Goal: Task Accomplishment & Management: Complete application form

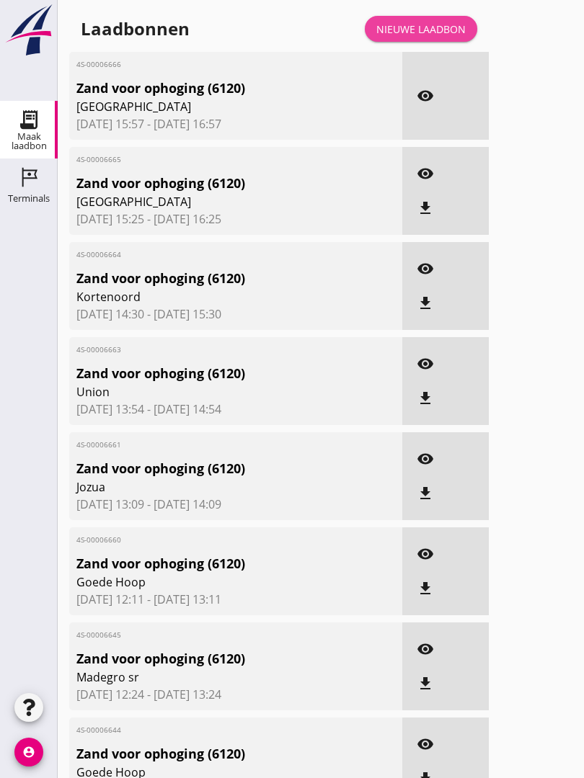
click at [429, 37] on div "Nieuwe laadbon" at bounding box center [420, 29] width 89 height 15
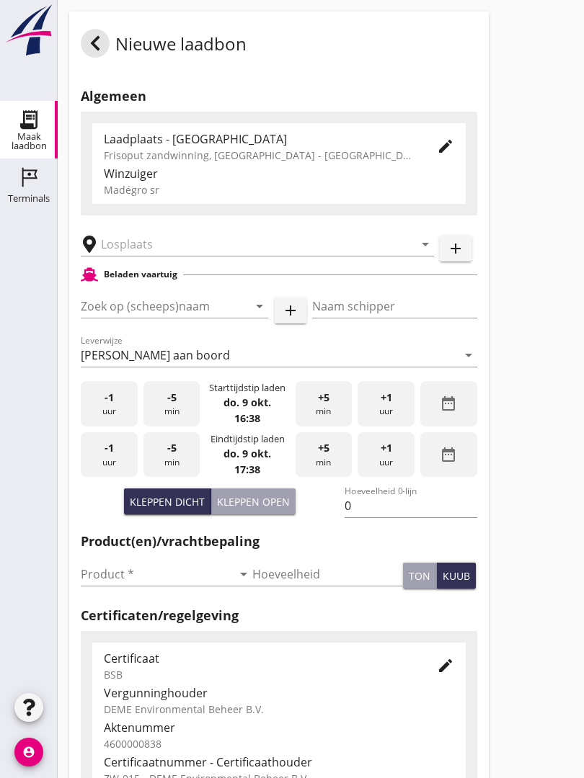
click at [189, 250] on input "text" at bounding box center [247, 244] width 293 height 23
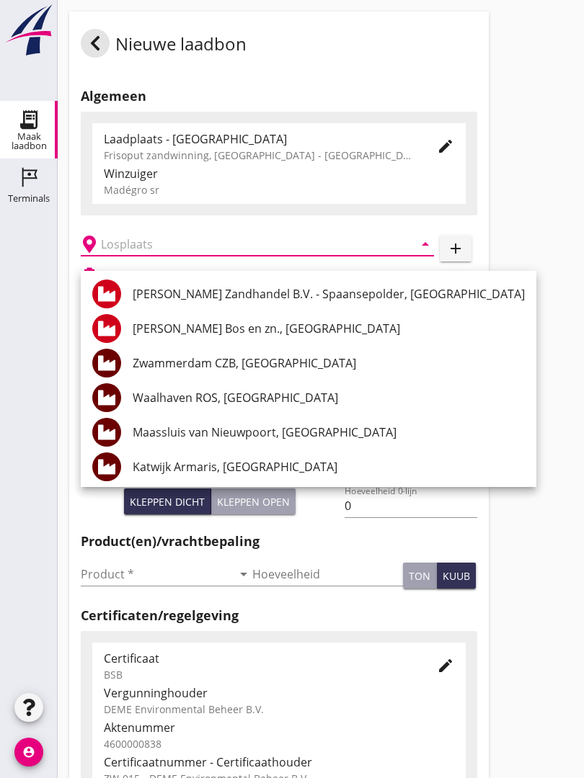
click at [177, 255] on input "text" at bounding box center [247, 244] width 293 height 23
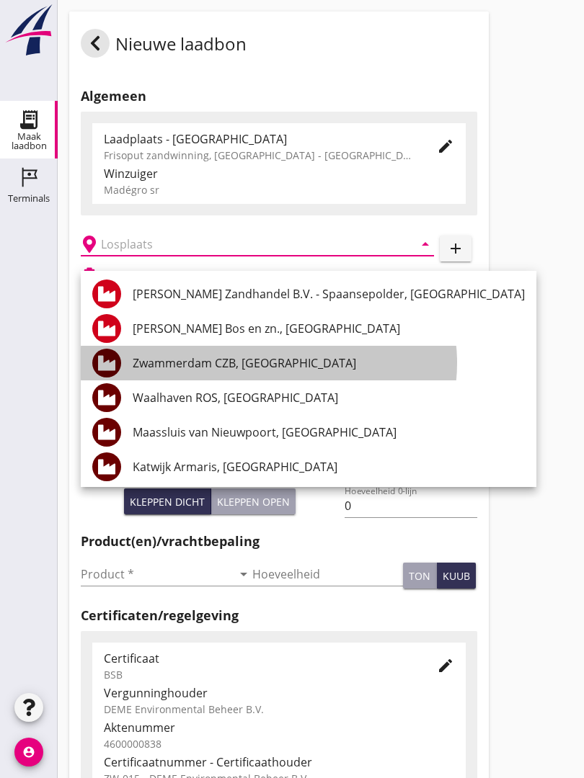
click at [260, 363] on div "Zwammerdam CZB, [GEOGRAPHIC_DATA]" at bounding box center [329, 363] width 392 height 17
type input "Zwammerdam CZB, [GEOGRAPHIC_DATA]"
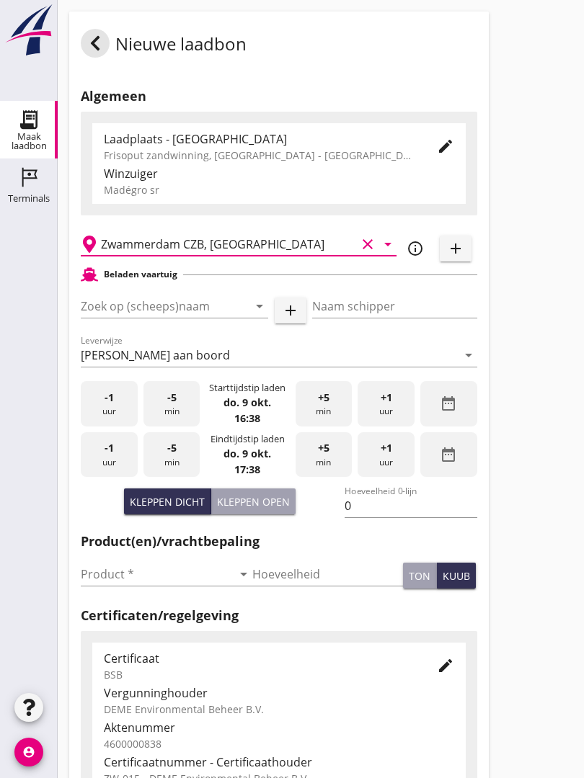
click at [187, 314] on input "Zoek op (scheeps)naam" at bounding box center [154, 306] width 147 height 23
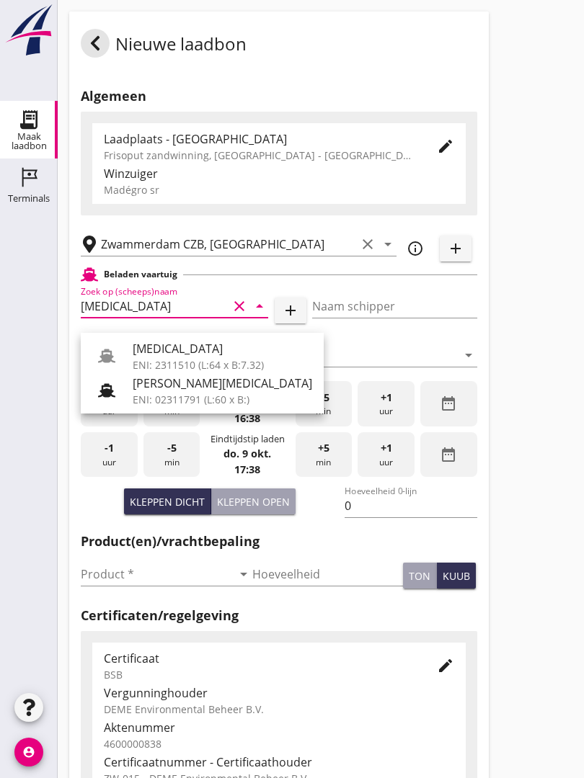
click at [172, 352] on div "[MEDICAL_DATA]" at bounding box center [222, 348] width 179 height 17
type input "[MEDICAL_DATA]"
type input "[PERSON_NAME]"
type input "552"
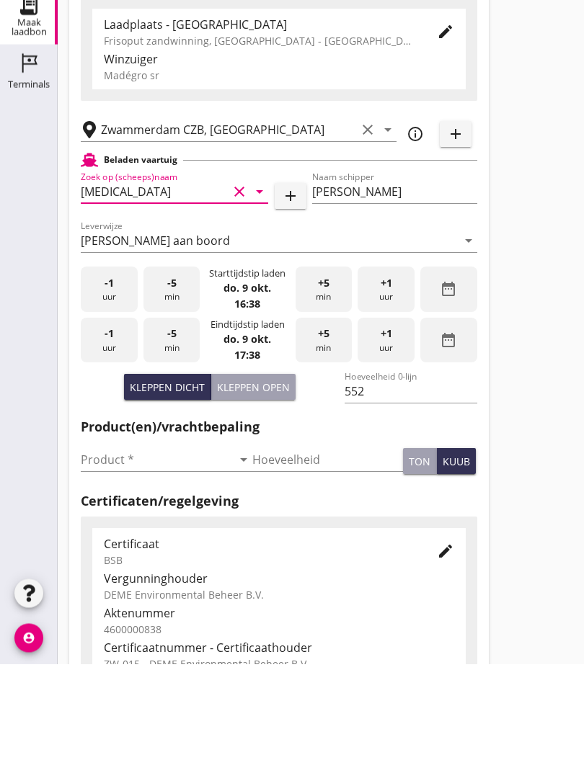
click at [99, 563] on input "Product *" at bounding box center [156, 574] width 151 height 23
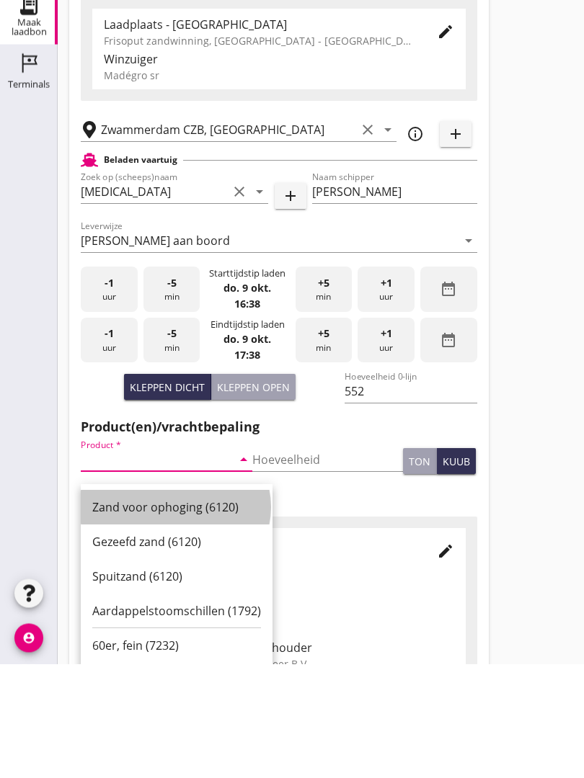
click at [163, 613] on div "Zand voor ophoging (6120)" at bounding box center [176, 621] width 169 height 17
type input "Zand voor ophoging (6120)"
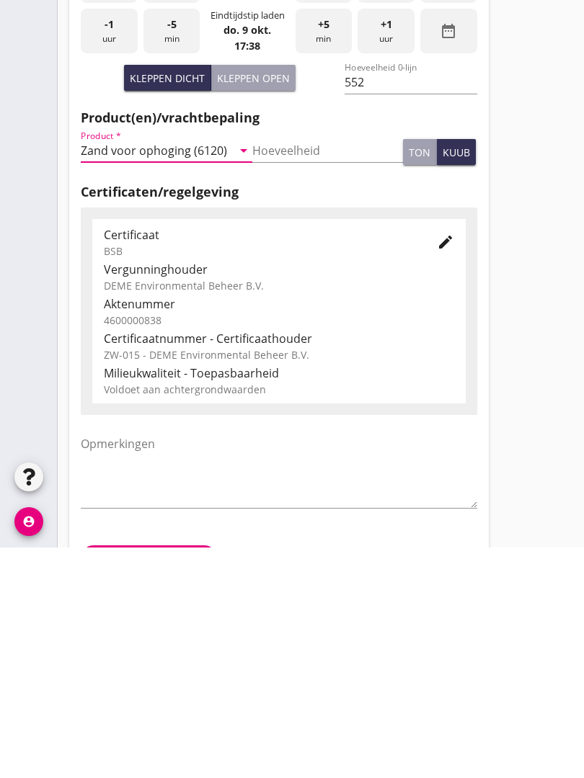
scroll to position [252, 0]
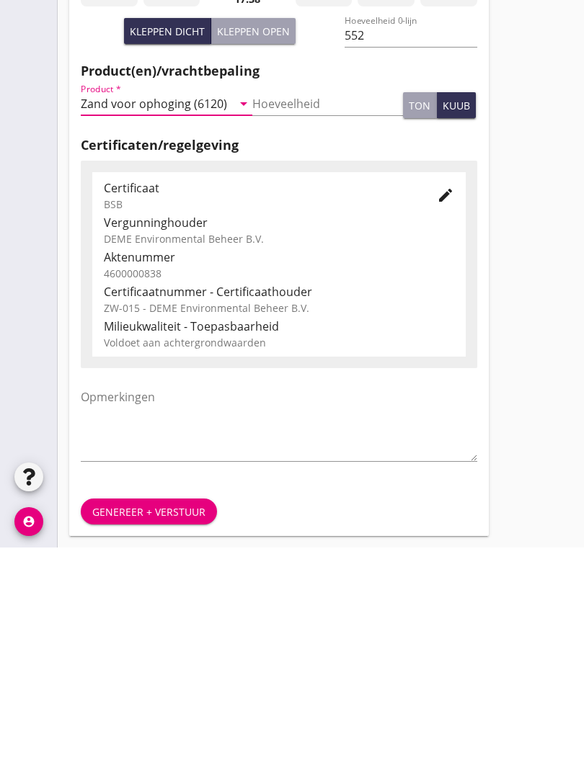
click at [172, 718] on div "Genereer + verstuur" at bounding box center [278, 742] width 419 height 49
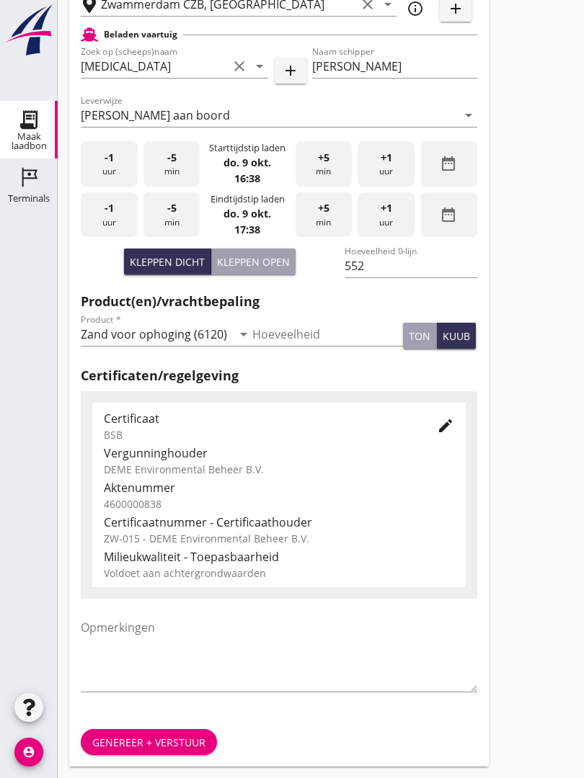
click at [172, 736] on div "Genereer + verstuur" at bounding box center [148, 742] width 113 height 15
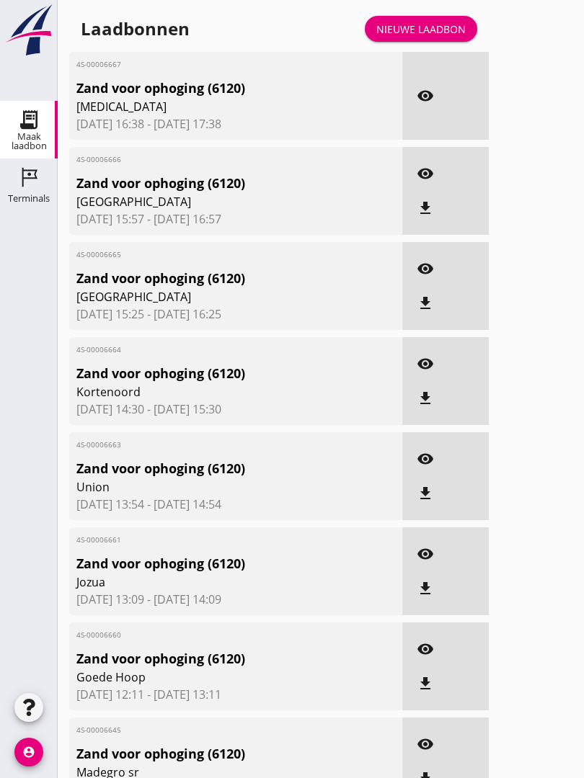
click at [437, 31] on link "Nieuwe laadbon" at bounding box center [421, 29] width 112 height 26
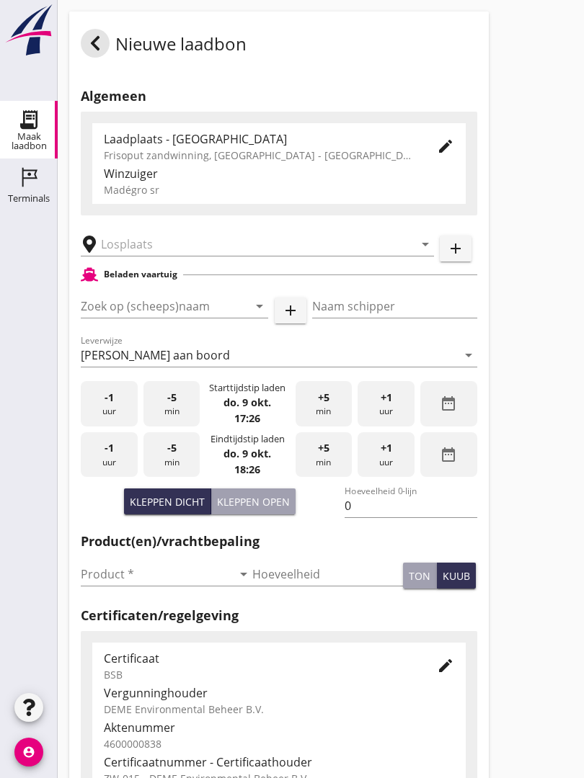
click at [210, 252] on input "text" at bounding box center [247, 244] width 293 height 23
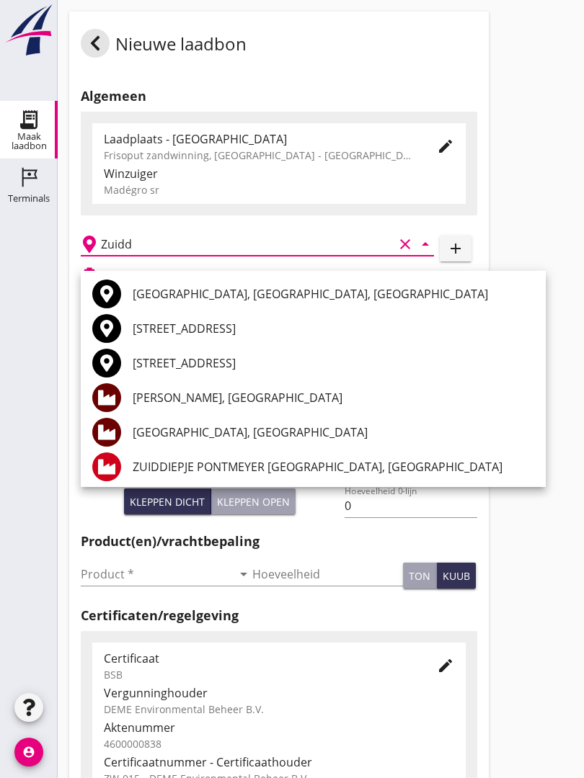
click at [277, 473] on div "ZUIDDIEPJE PONTMEYER [GEOGRAPHIC_DATA], [GEOGRAPHIC_DATA]" at bounding box center [333, 466] width 401 height 17
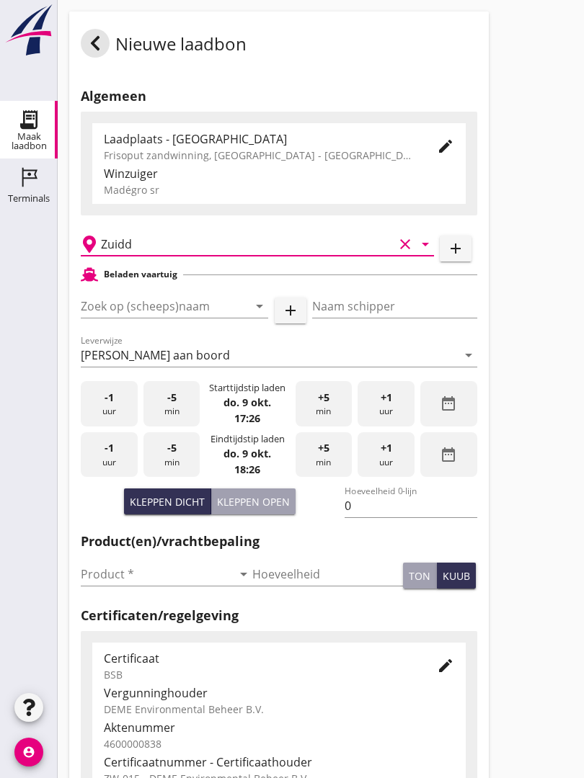
type input "ZUIDDIEPJE PONTMEYER [GEOGRAPHIC_DATA], [GEOGRAPHIC_DATA]"
click at [205, 314] on input "Zoek op (scheeps)naam" at bounding box center [154, 306] width 147 height 23
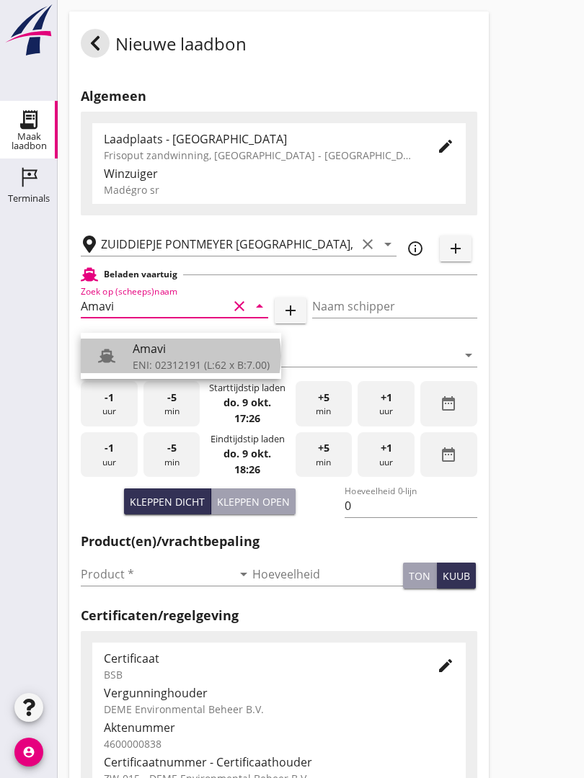
click at [186, 350] on div "Amavi" at bounding box center [201, 348] width 137 height 17
type input "Amavi"
type input "[PERSON_NAME]"
type input "451"
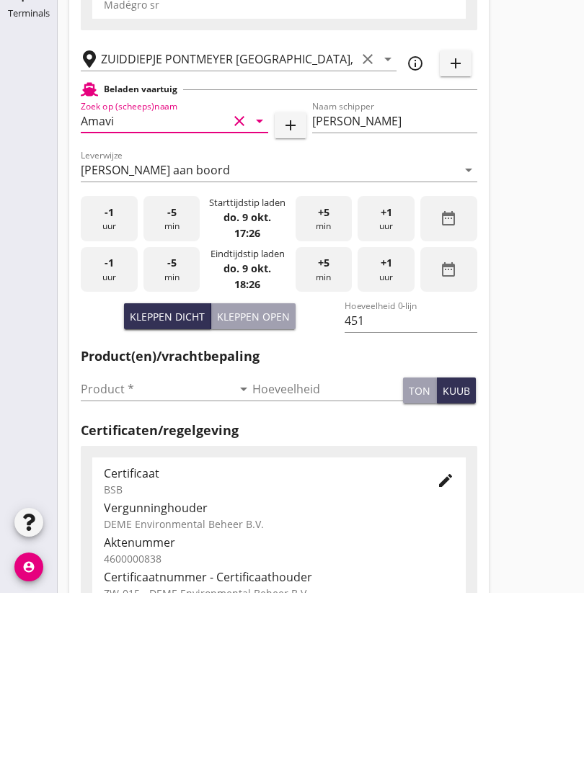
click at [105, 563] on input "Product *" at bounding box center [156, 574] width 151 height 23
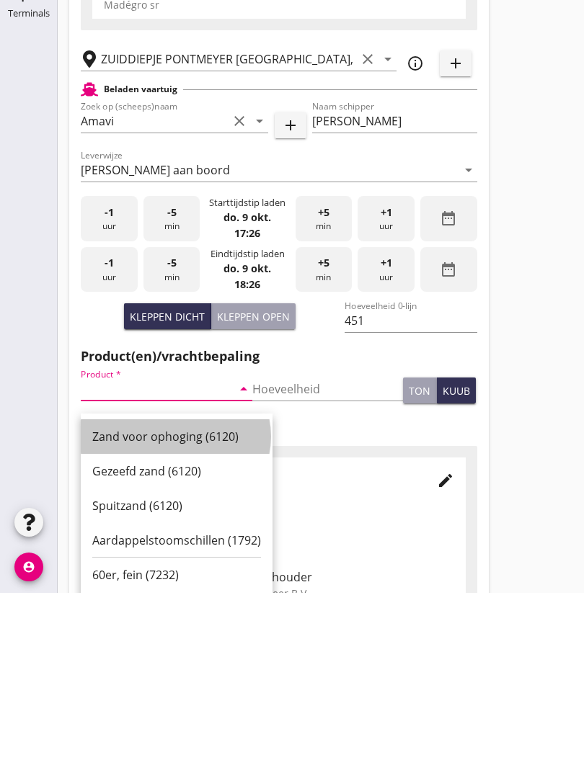
click at [182, 613] on div "Zand voor ophoging (6120)" at bounding box center [176, 621] width 169 height 17
type input "Zand voor ophoging (6120)"
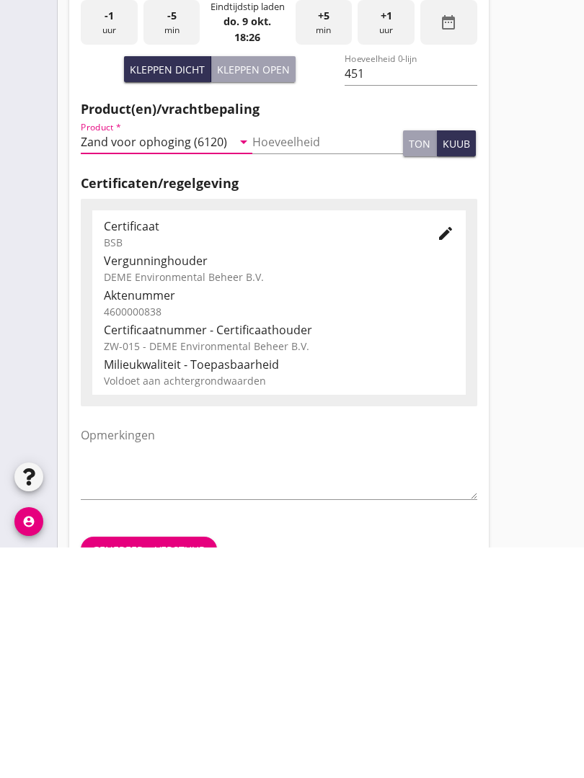
scroll to position [252, 0]
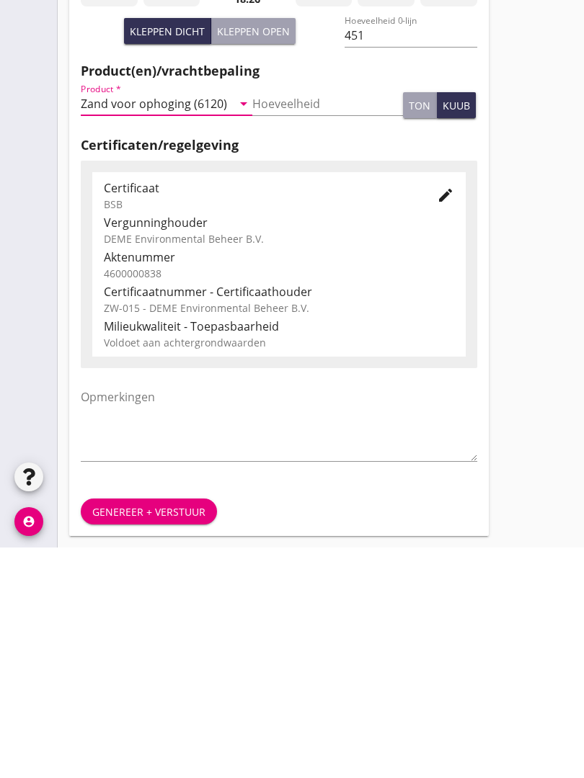
click at [168, 735] on div "Genereer + verstuur" at bounding box center [148, 742] width 113 height 15
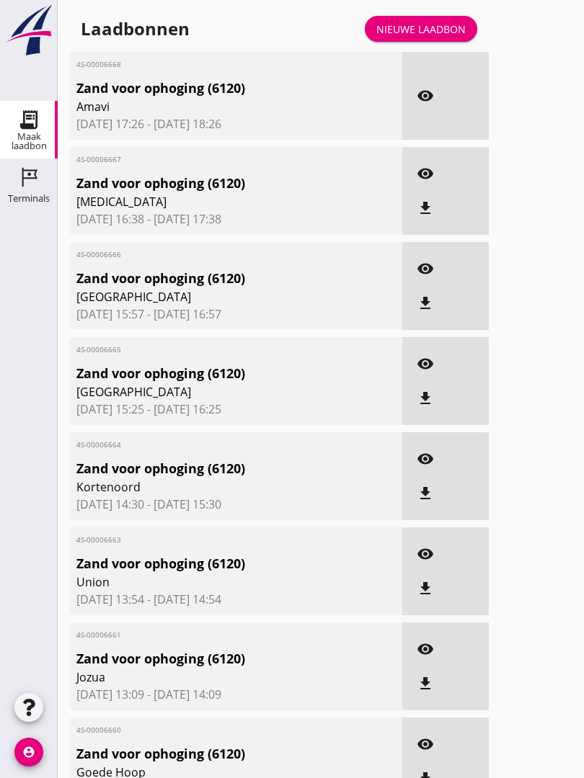
click at [448, 31] on link "Nieuwe laadbon" at bounding box center [421, 29] width 112 height 26
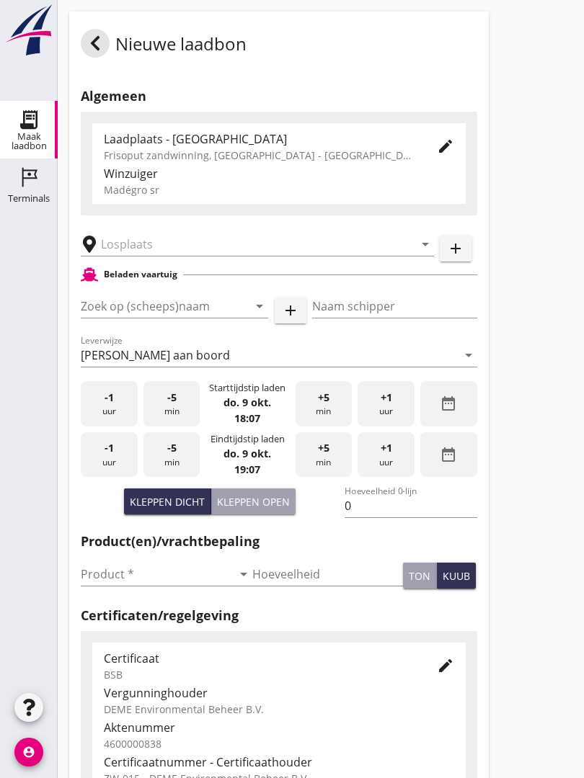
click at [146, 254] on input "text" at bounding box center [247, 244] width 293 height 23
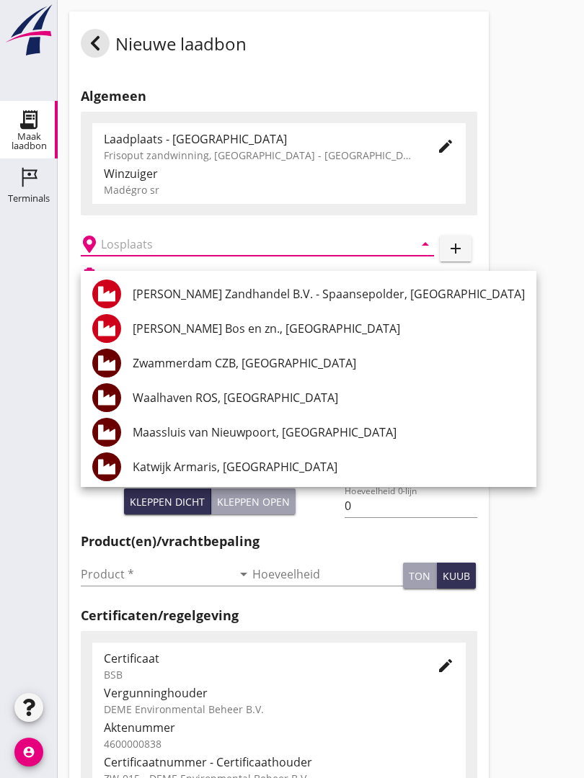
click at [285, 360] on div "Zwammerdam CZB, [GEOGRAPHIC_DATA]" at bounding box center [329, 363] width 392 height 17
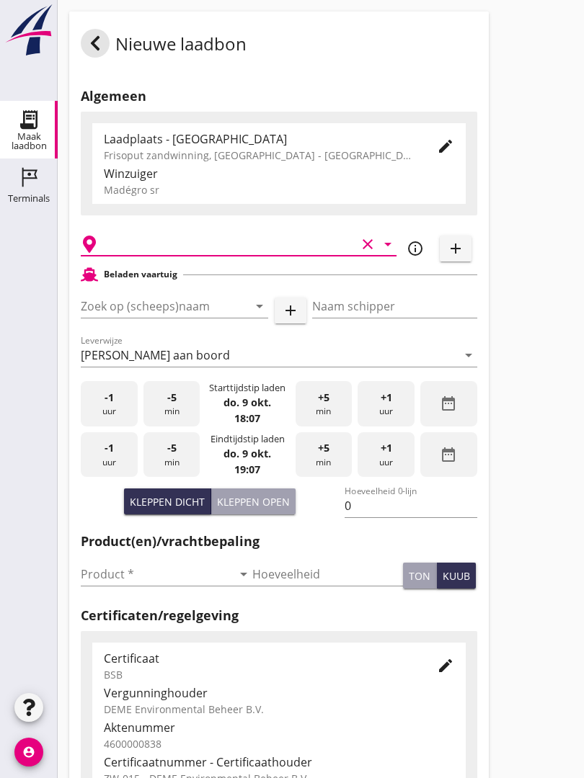
type input "Zwammerdam CZB, [GEOGRAPHIC_DATA]"
click at [191, 316] on input "Zoek op (scheeps)naam" at bounding box center [154, 306] width 147 height 23
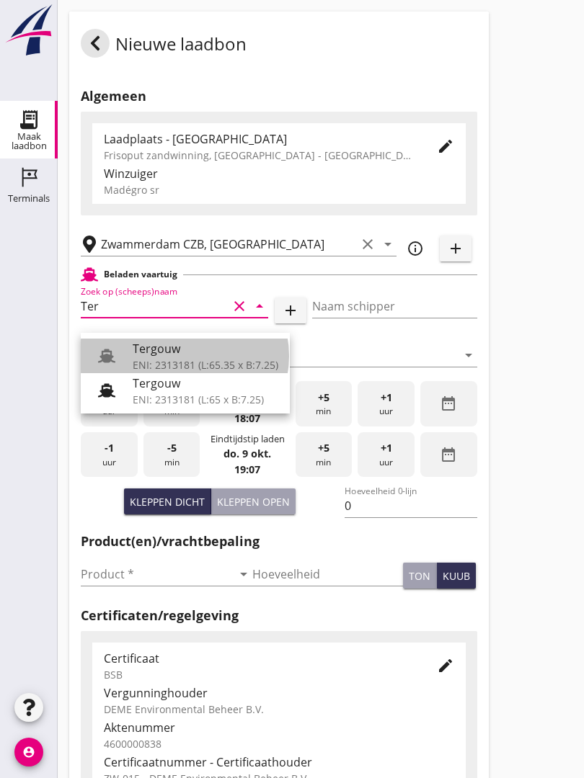
click at [182, 347] on div "Tergouw" at bounding box center [206, 348] width 146 height 17
type input "Tergouw"
type input "R. Oudijk"
type input "510"
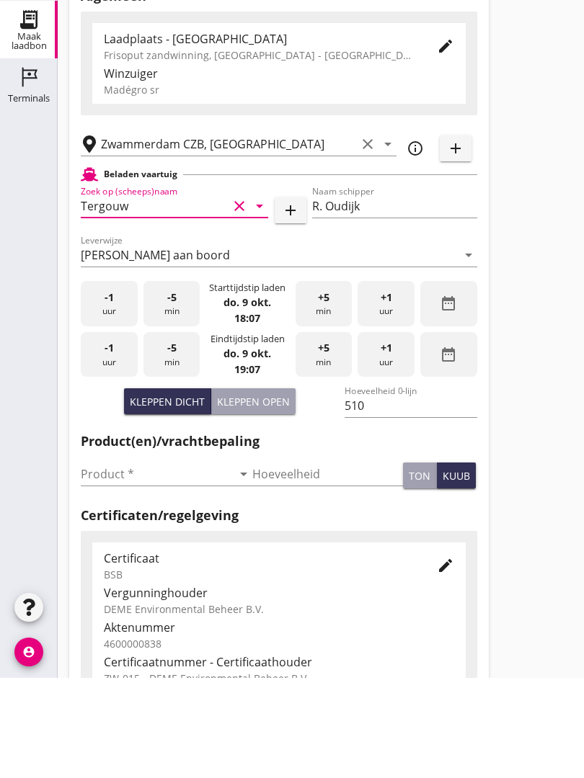
click at [106, 563] on input "Product *" at bounding box center [156, 574] width 151 height 23
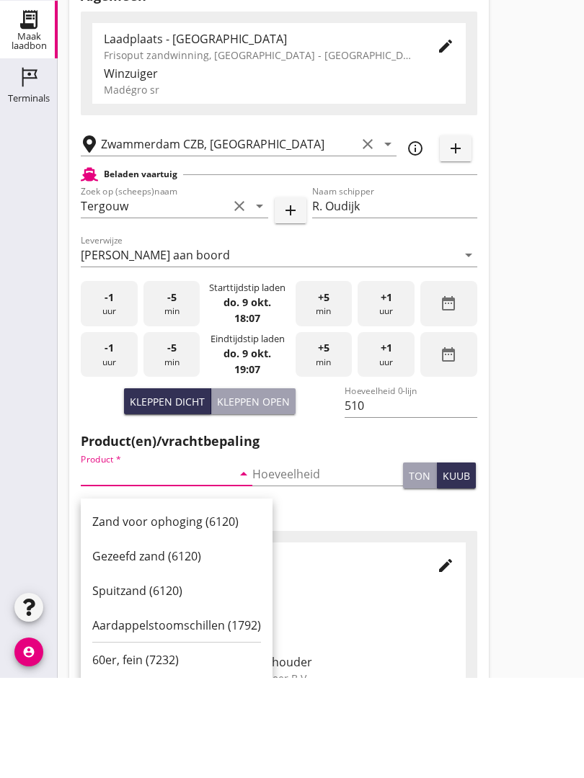
click at [180, 613] on div "Zand voor ophoging (6120)" at bounding box center [176, 621] width 169 height 17
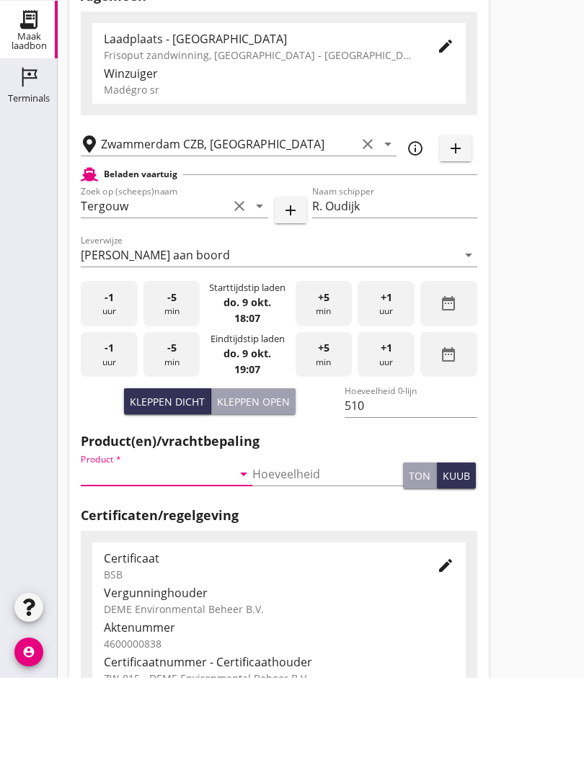
type input "Zand voor ophoging (6120)"
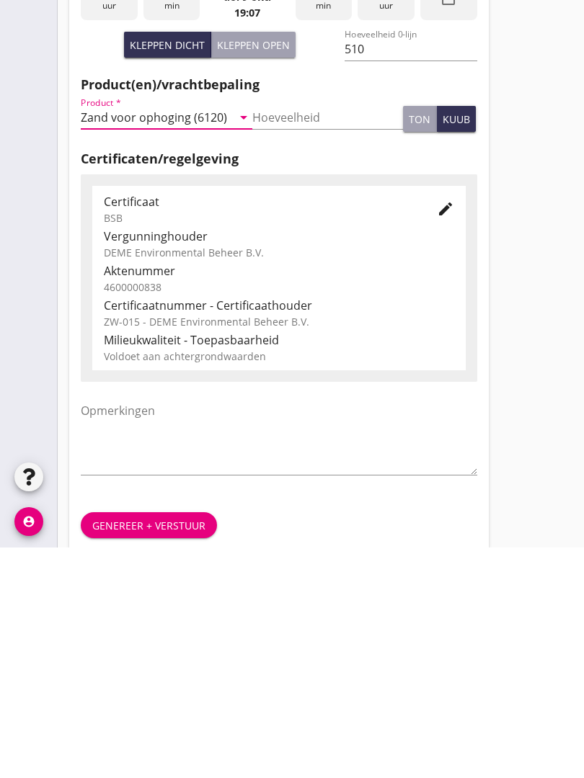
scroll to position [252, 0]
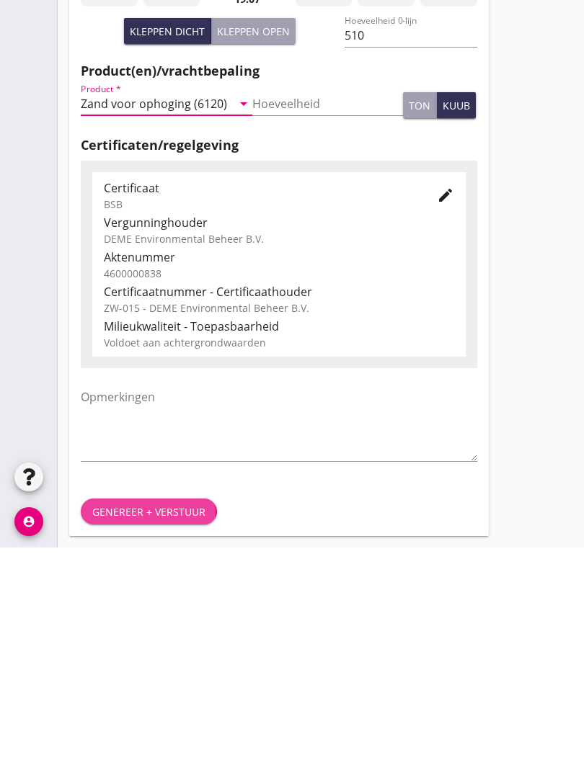
click at [143, 735] on div "Genereer + verstuur" at bounding box center [148, 742] width 113 height 15
